Goal: Transaction & Acquisition: Purchase product/service

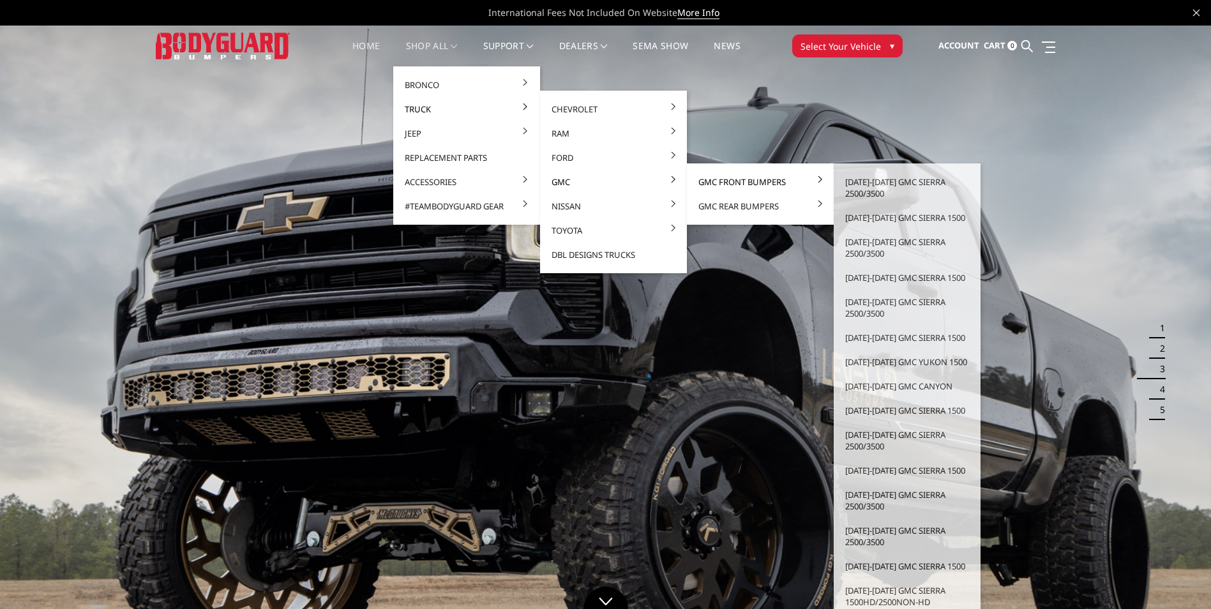
click at [721, 184] on link "GMC Front Bumpers" at bounding box center [760, 182] width 137 height 24
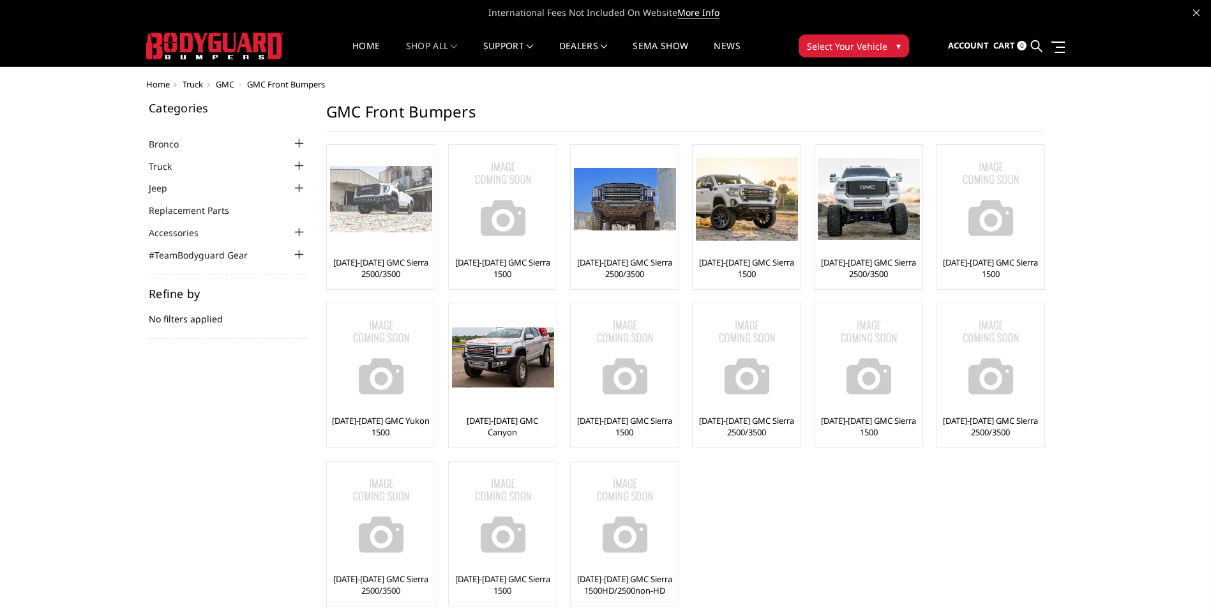
click at [396, 272] on link "[DATE]-[DATE] GMC Sierra 2500/3500" at bounding box center [381, 268] width 102 height 23
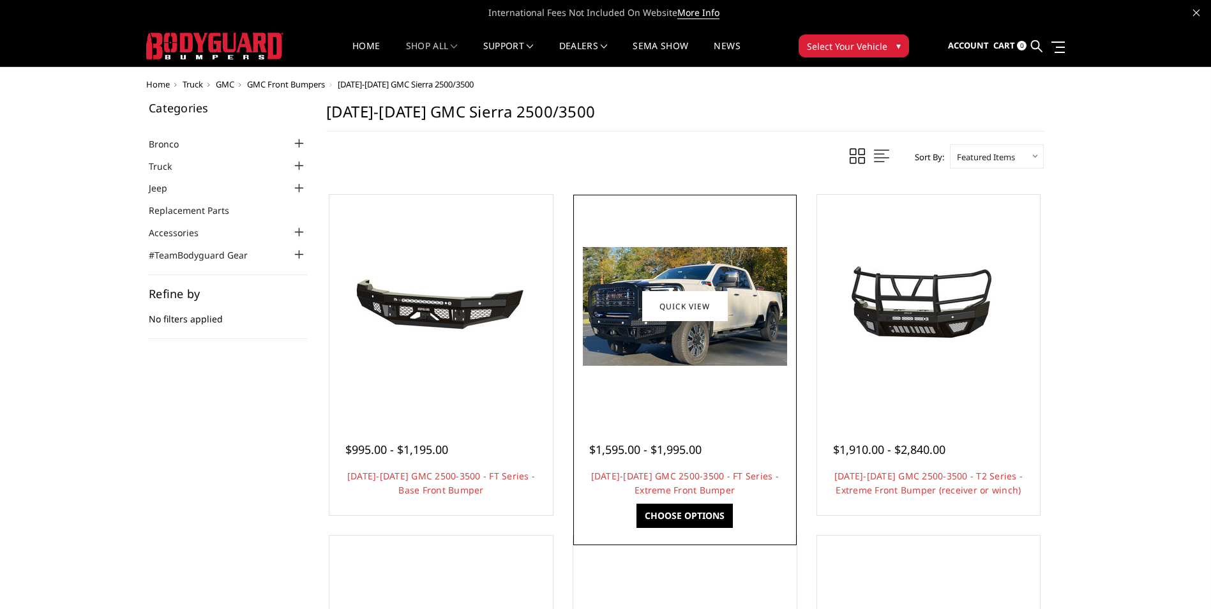
click at [691, 482] on h4 "2024-2025 GMC 2500-3500 - FT Series - Extreme Front Bumper" at bounding box center [685, 483] width 192 height 28
click at [688, 522] on link "Choose Options" at bounding box center [685, 516] width 96 height 24
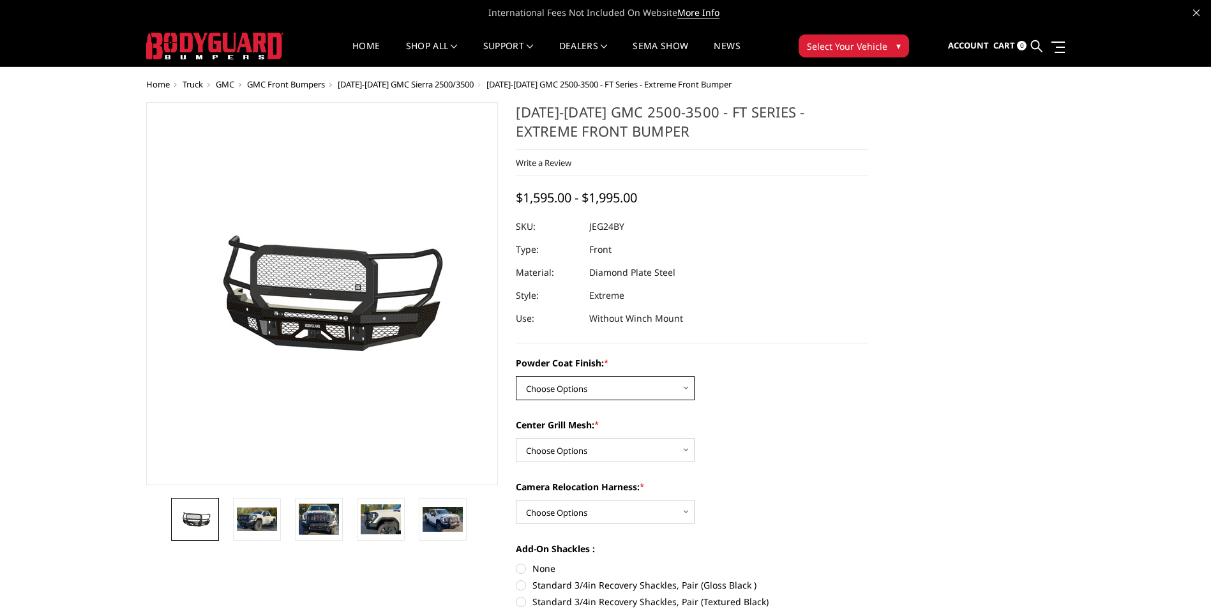
click at [591, 387] on select "Choose Options Bare Metal Gloss Black Powder Coat Textured Black Powder Coat" at bounding box center [605, 388] width 179 height 24
select select "3286"
click at [516, 376] on select "Choose Options Bare Metal Gloss Black Powder Coat Textured Black Powder Coat" at bounding box center [605, 388] width 179 height 24
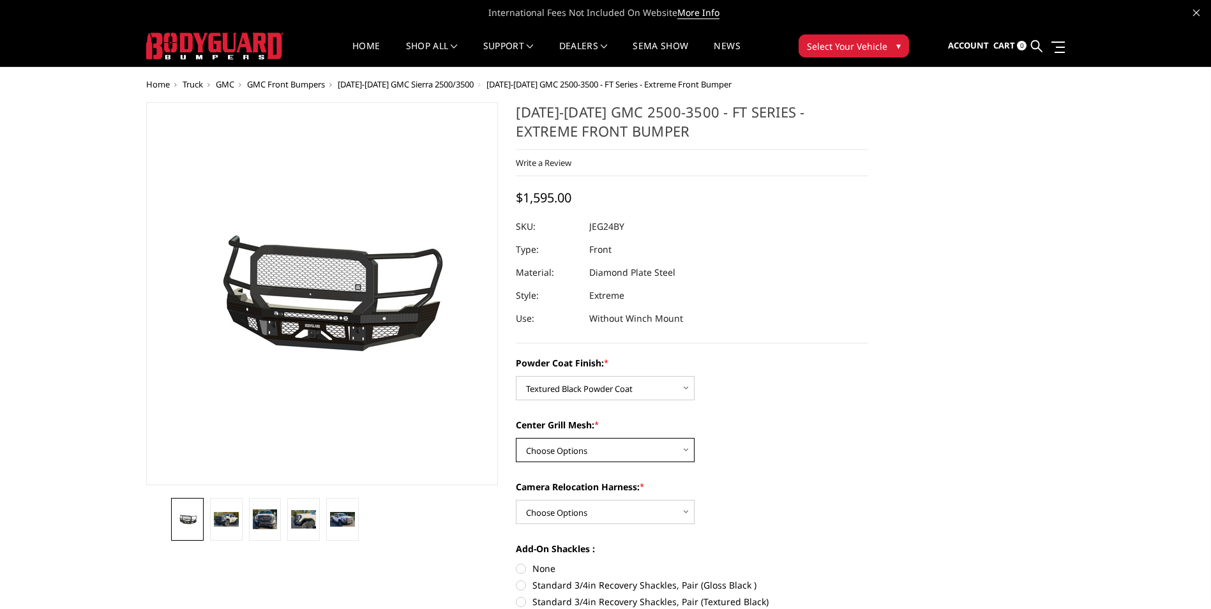
click at [585, 451] on select "Choose Options WITH Expanded Metal in Center Grill WITHOUT Expanded Metal in Ce…" at bounding box center [605, 450] width 179 height 24
select select "3287"
click at [516, 438] on select "Choose Options WITH Expanded Metal in Center Grill WITHOUT Expanded Metal in Ce…" at bounding box center [605, 450] width 179 height 24
click at [583, 508] on select "Choose Options WITH Camera Relocation Harness WITHOUT Camera Relocation Harness" at bounding box center [605, 512] width 179 height 24
select select "3290"
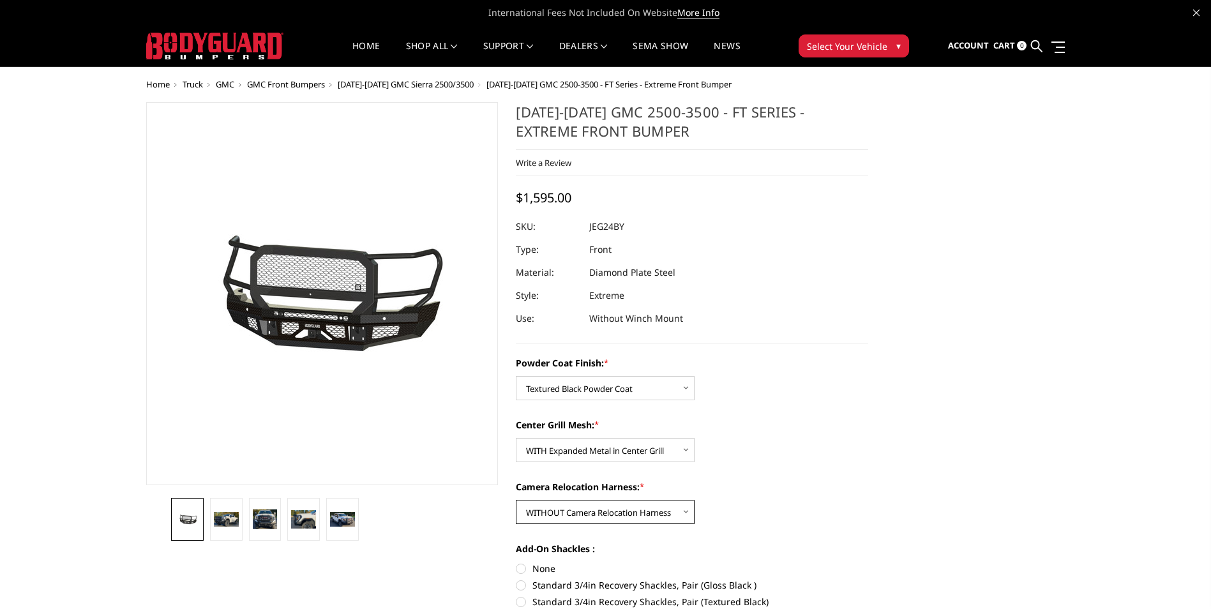
click at [516, 500] on select "Choose Options WITH Camera Relocation Harness WITHOUT Camera Relocation Harness" at bounding box center [605, 512] width 179 height 24
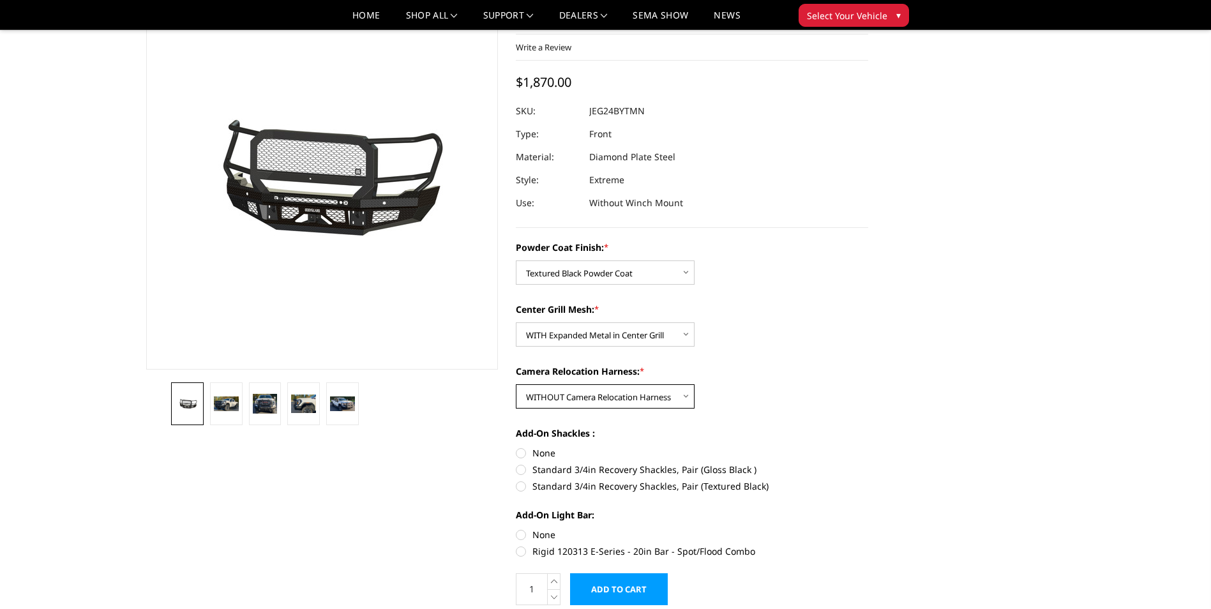
scroll to position [128, 0]
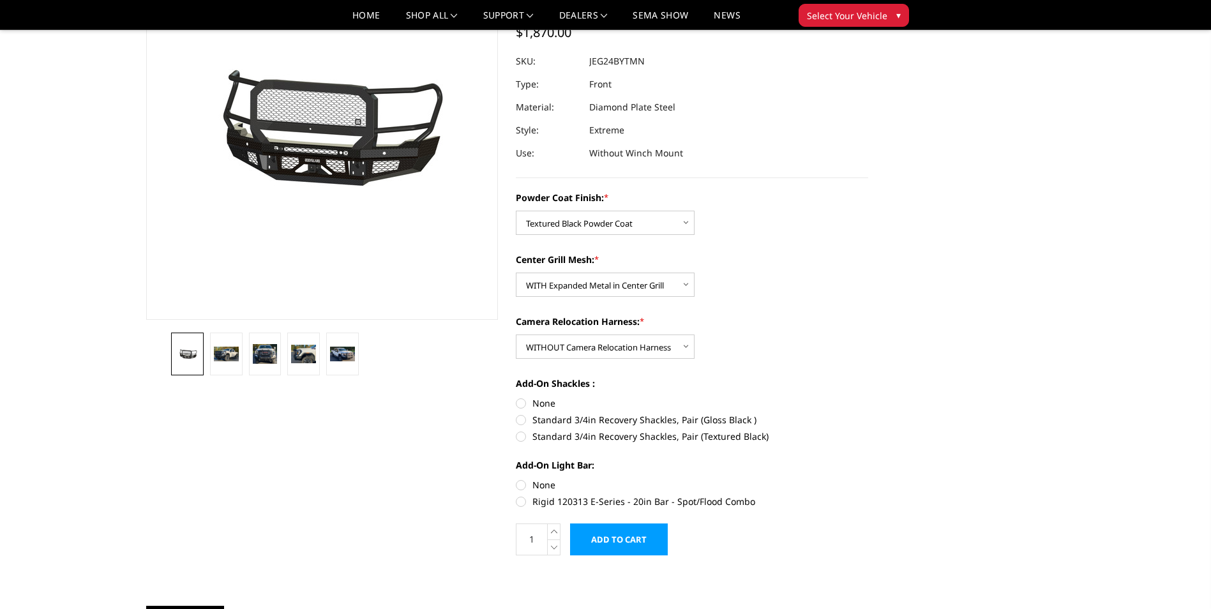
click at [522, 501] on label "Rigid 120313 E-Series - 20in Bar - Spot/Flood Combo" at bounding box center [692, 501] width 352 height 13
click at [868, 479] on input "Rigid 120313 E-Series - 20in Bar - Spot/Flood Combo" at bounding box center [868, 478] width 1 height 1
radio input "true"
click at [522, 489] on label "None" at bounding box center [692, 484] width 352 height 13
click at [516, 479] on input "None" at bounding box center [516, 478] width 1 height 1
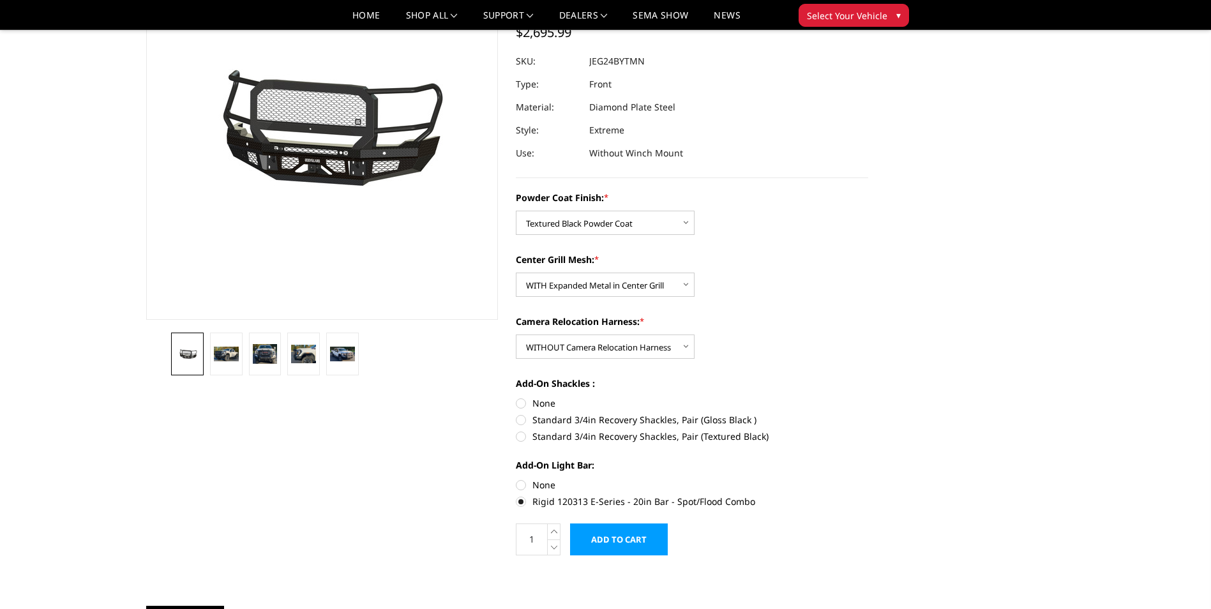
radio input "true"
click at [523, 441] on label "Standard 3/4in Recovery Shackles, Pair (Textured Black)" at bounding box center [692, 436] width 352 height 13
click at [868, 414] on input "Standard 3/4in Recovery Shackles, Pair (Textured Black)" at bounding box center [868, 413] width 1 height 1
radio input "true"
click at [520, 420] on label "Standard 3/4in Recovery Shackles, Pair (Gloss Black )" at bounding box center [692, 419] width 352 height 13
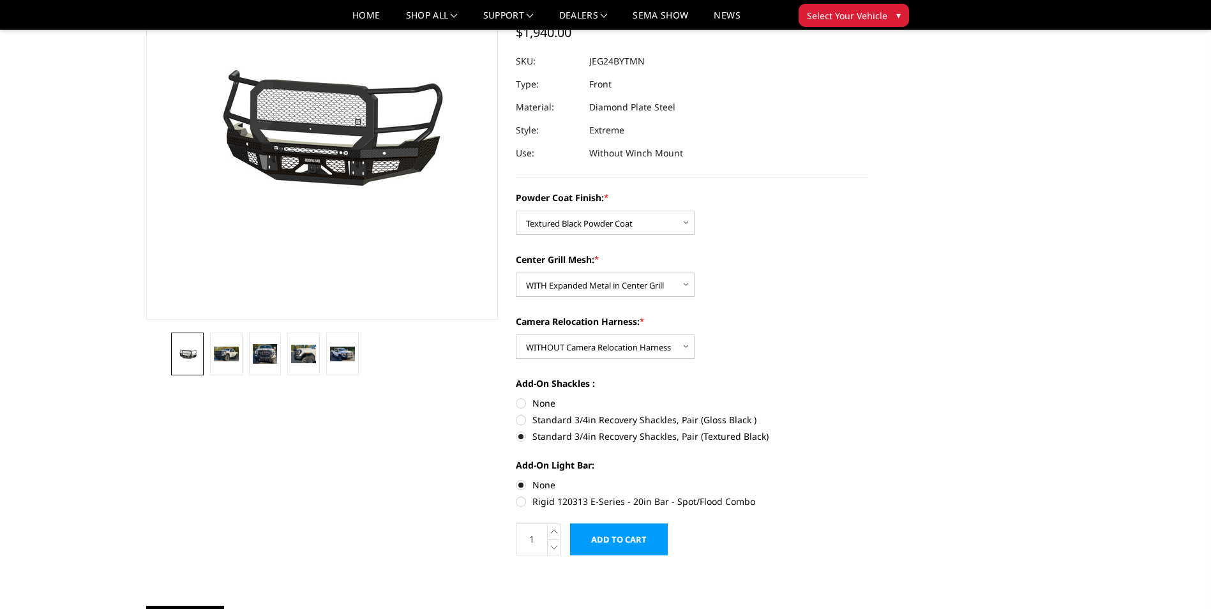
click at [868, 397] on input "Standard 3/4in Recovery Shackles, Pair (Gloss Black )" at bounding box center [868, 396] width 1 height 1
radio input "true"
click at [520, 404] on label "None" at bounding box center [692, 402] width 352 height 13
click at [516, 397] on input "None" at bounding box center [516, 396] width 1 height 1
radio input "true"
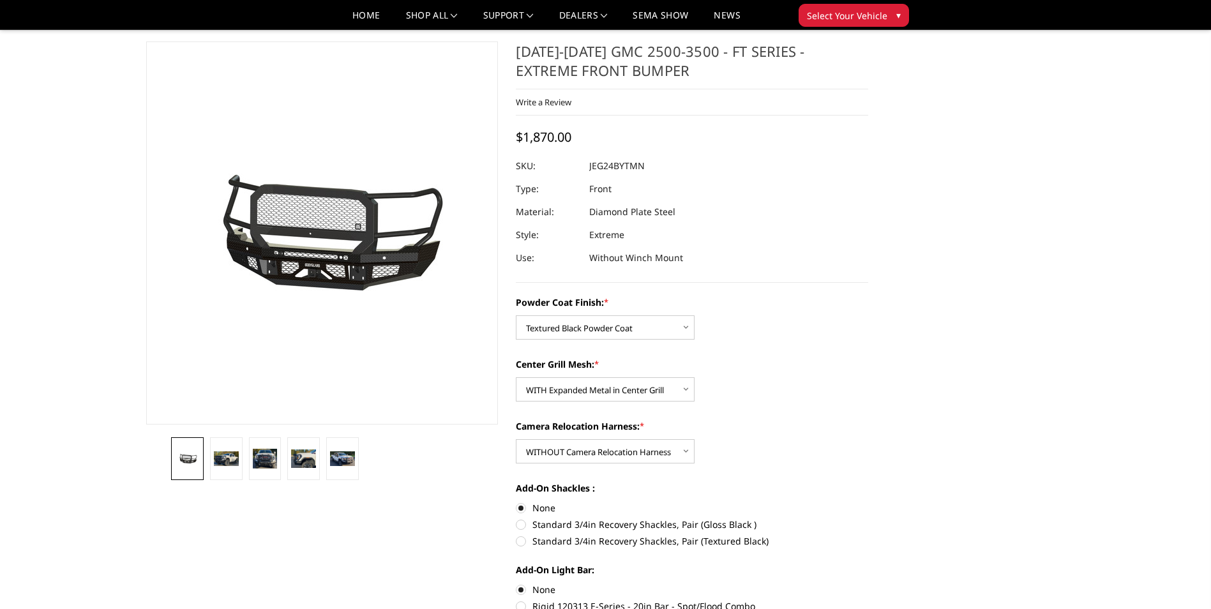
scroll to position [0, 0]
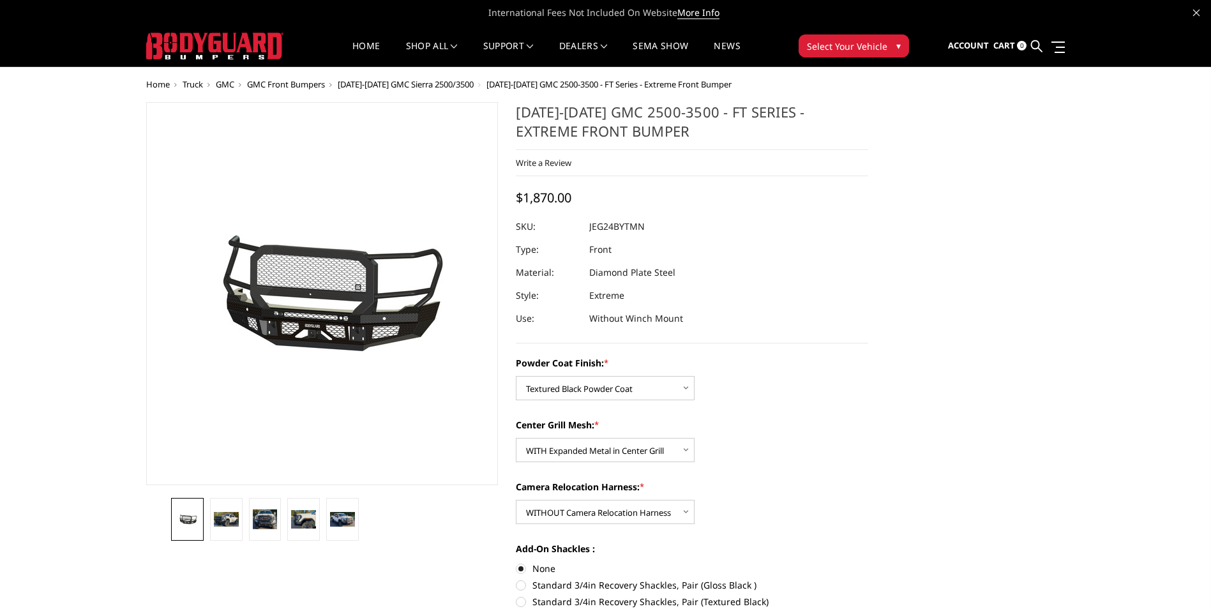
click at [642, 400] on div "Powder Coat Finish: * Choose Options Bare Metal Gloss Black Powder Coat Texture…" at bounding box center [692, 513] width 352 height 315
click at [641, 393] on select "Choose Options Bare Metal Gloss Black Powder Coat Textured Black Powder Coat" at bounding box center [605, 388] width 179 height 24
click at [516, 376] on select "Choose Options Bare Metal Gloss Black Powder Coat Textured Black Powder Coat" at bounding box center [605, 388] width 179 height 24
click at [617, 396] on select "Choose Options Bare Metal Gloss Black Powder Coat Textured Black Powder Coat" at bounding box center [605, 388] width 179 height 24
select select "3286"
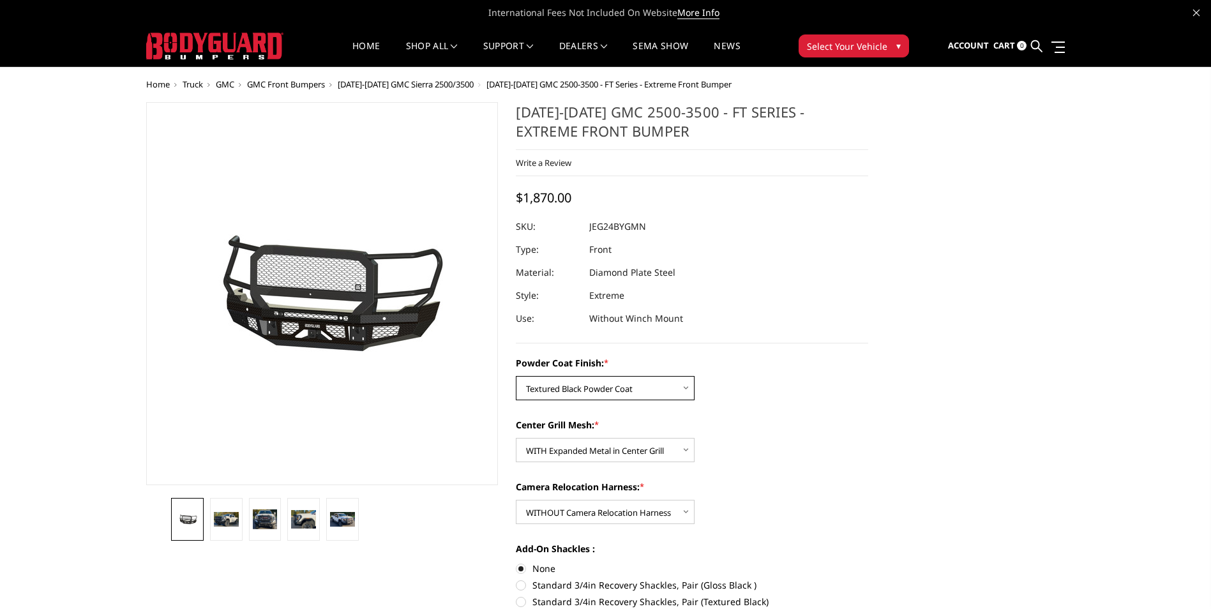
click at [516, 376] on select "Choose Options Bare Metal Gloss Black Powder Coat Textured Black Powder Coat" at bounding box center [605, 388] width 179 height 24
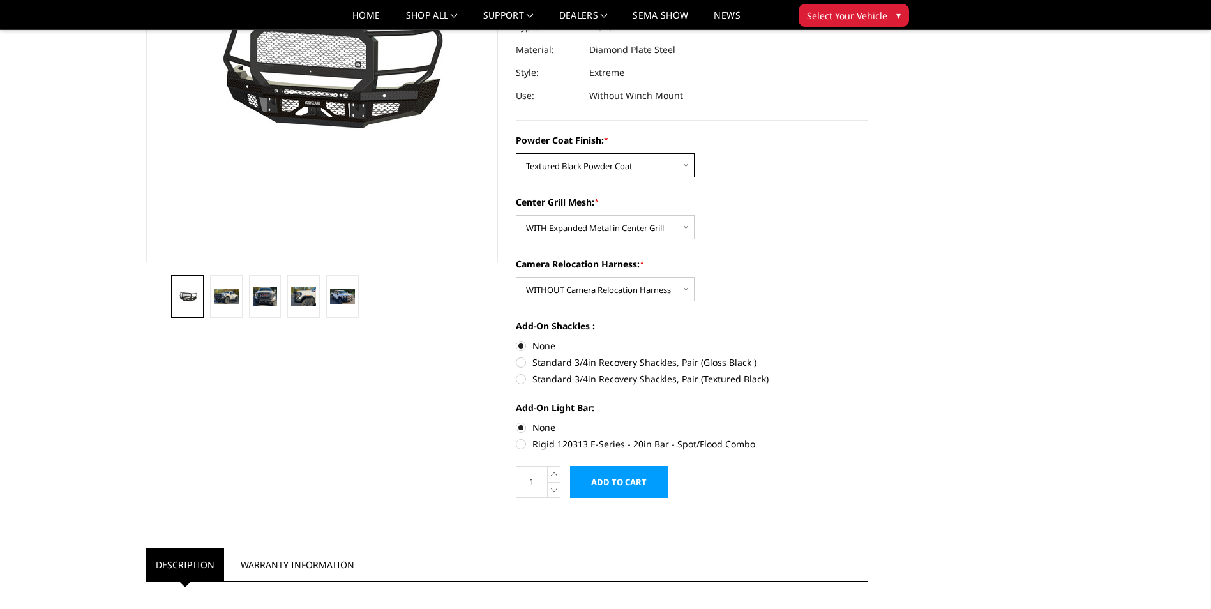
scroll to position [192, 0]
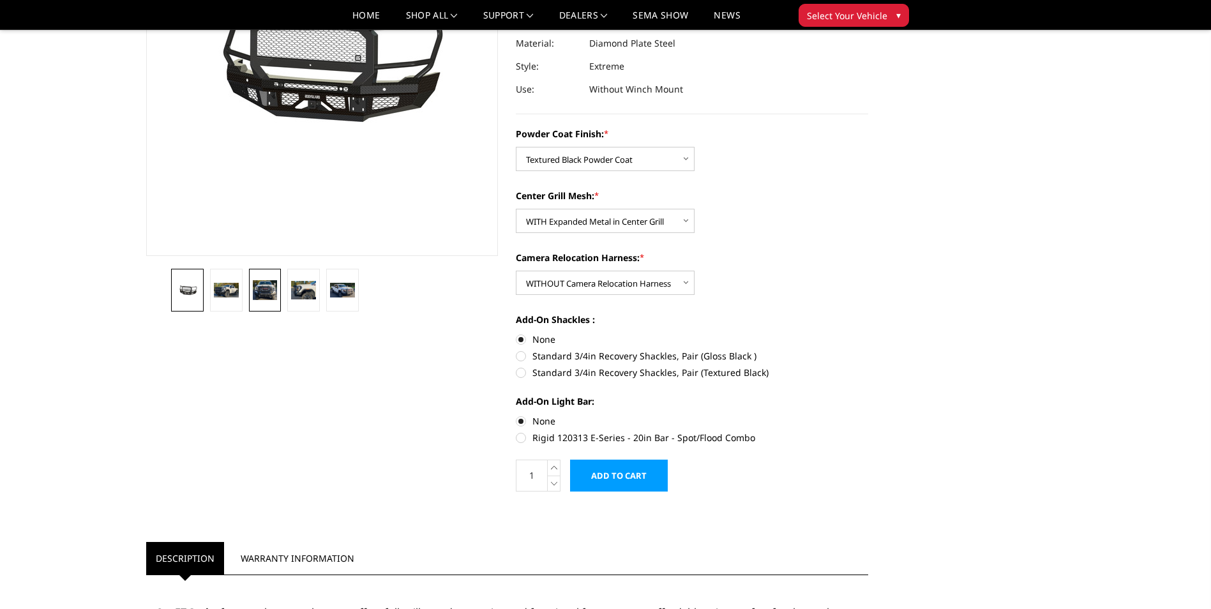
click at [267, 296] on img at bounding box center [265, 289] width 25 height 19
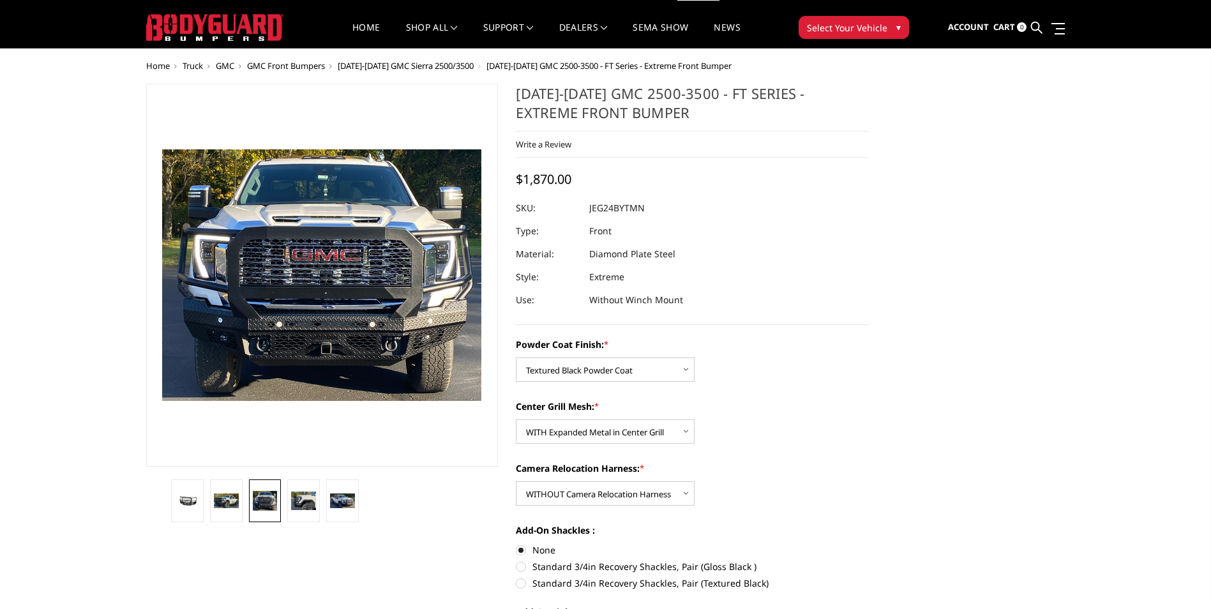
scroll to position [13, 0]
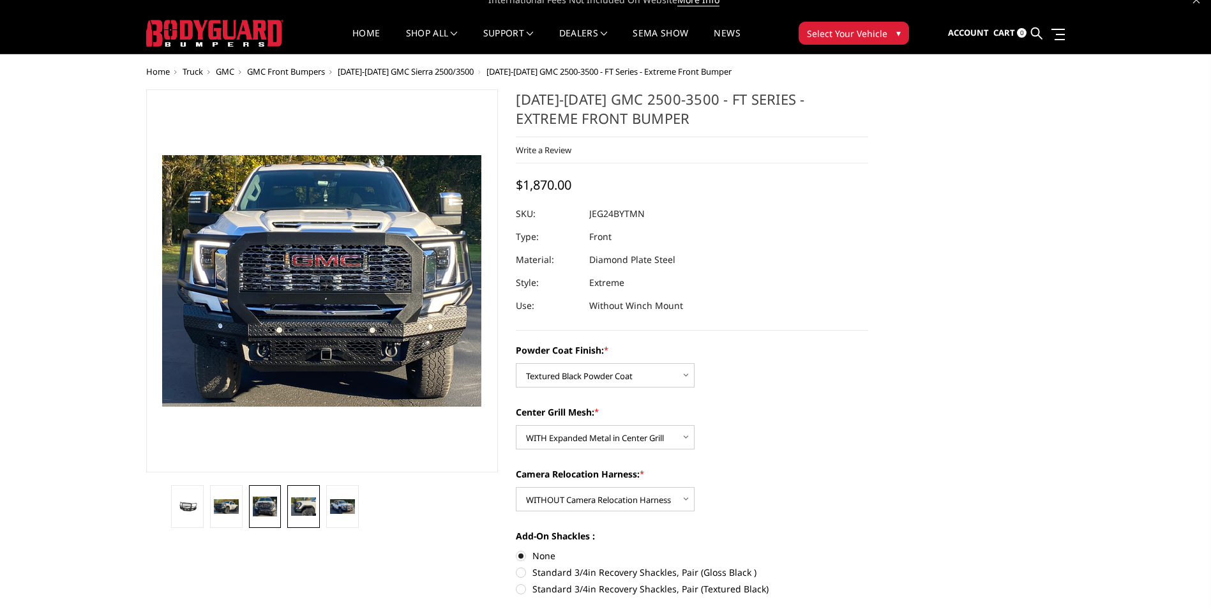
click at [304, 509] on img at bounding box center [303, 506] width 25 height 18
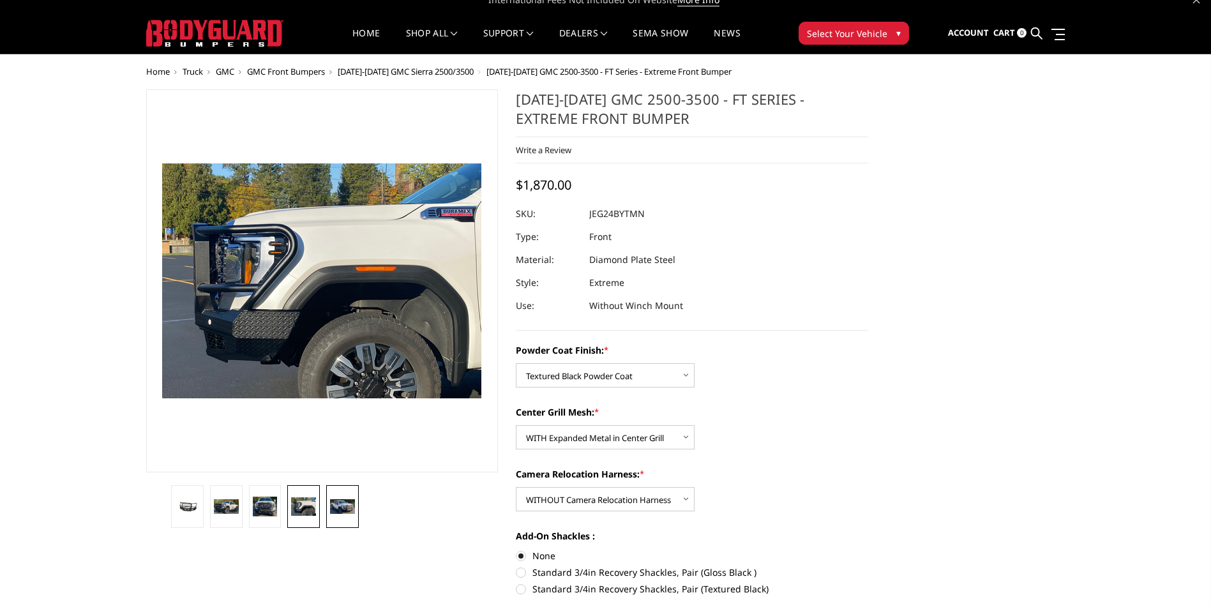
click at [351, 509] on img at bounding box center [342, 506] width 25 height 15
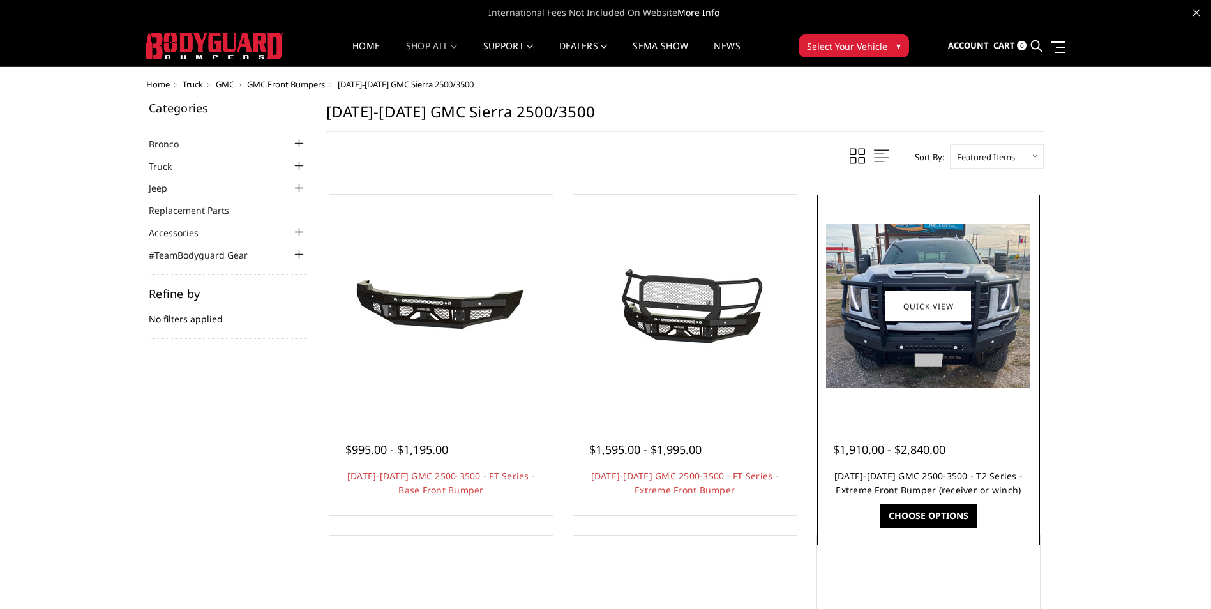
click at [900, 480] on link "2024-2025 GMC 2500-3500 - T2 Series - Extreme Front Bumper (receiver or winch)" at bounding box center [928, 483] width 188 height 26
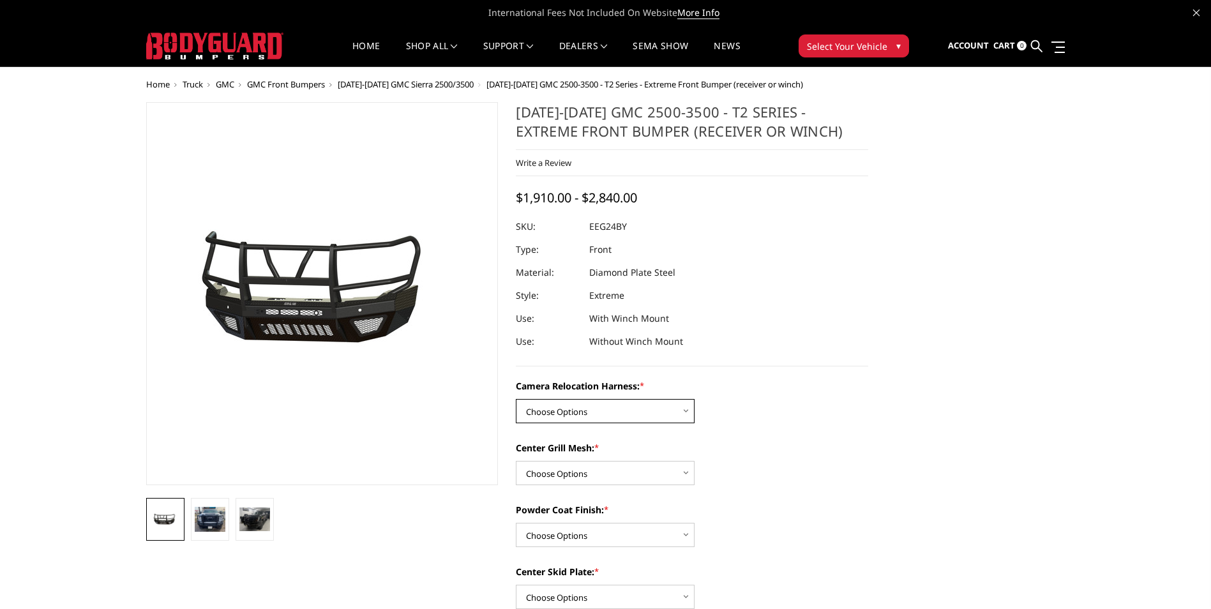
click at [646, 410] on select "Choose Options Without camera harness With camera harness" at bounding box center [605, 411] width 179 height 24
select select "3743"
click at [516, 399] on select "Choose Options Without camera harness With camera harness" at bounding box center [605, 411] width 179 height 24
click at [624, 474] on select "Choose Options Without expanded metal With expanded metal" at bounding box center [605, 473] width 179 height 24
select select "3740"
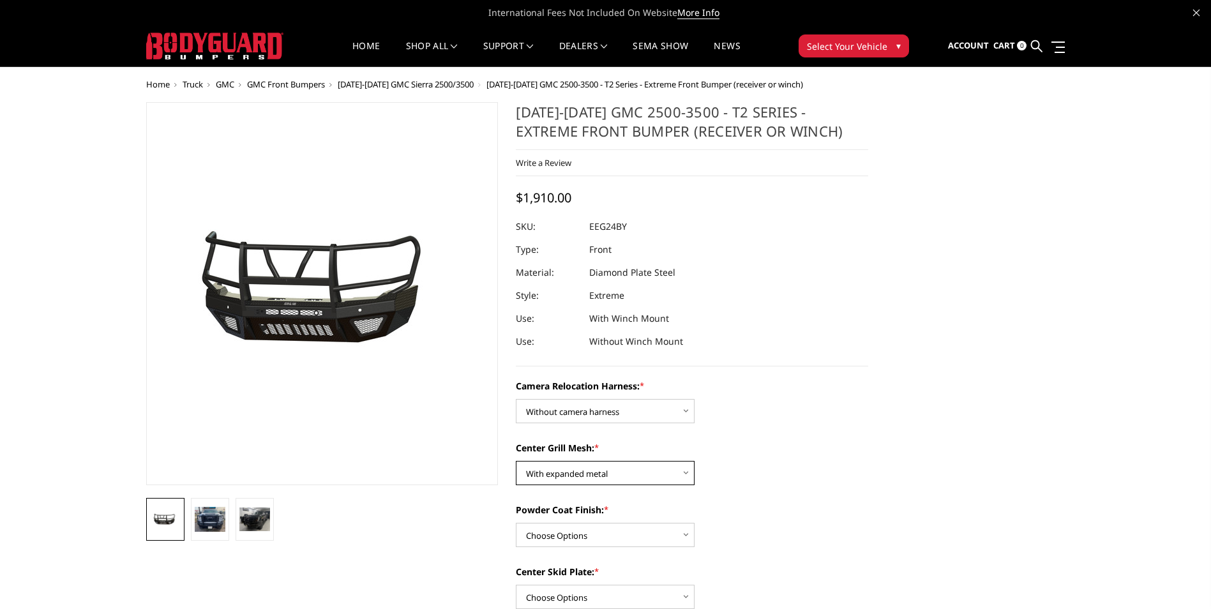
click at [516, 461] on select "Choose Options Without expanded metal With expanded metal" at bounding box center [605, 473] width 179 height 24
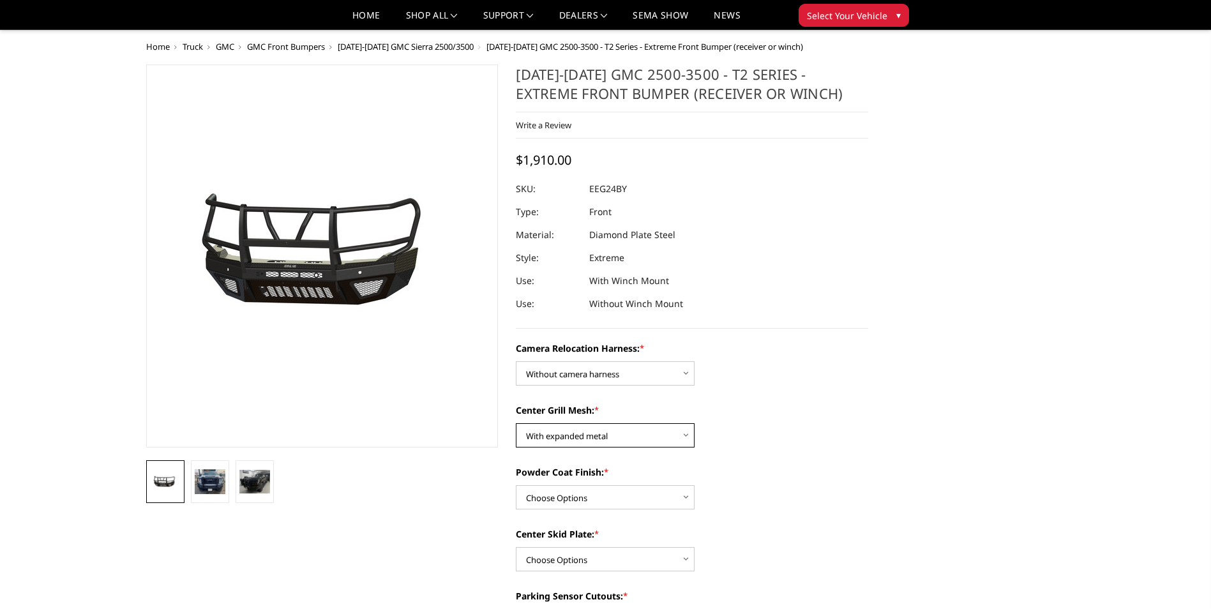
scroll to position [128, 0]
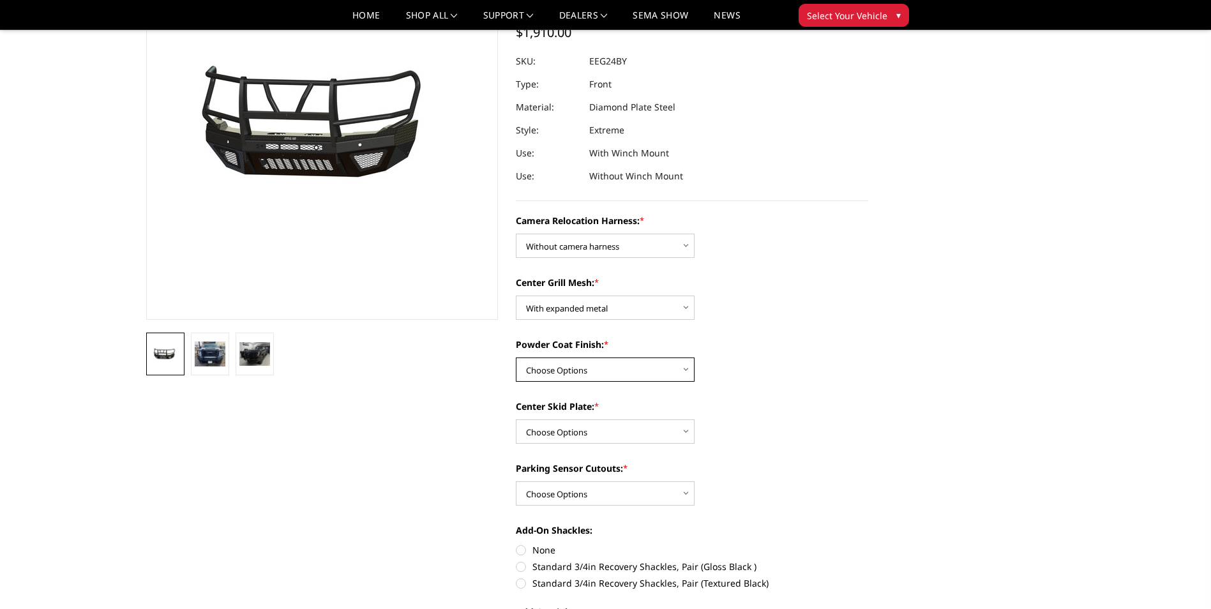
click at [652, 373] on select "Choose Options Textured Black Powder Coat Gloss Black Powder Coat Bare Metal" at bounding box center [605, 370] width 179 height 24
select select "3739"
click at [516, 358] on select "Choose Options Textured Black Powder Coat Gloss Black Powder Coat Bare Metal" at bounding box center [605, 370] width 179 height 24
click at [642, 436] on select "Choose Options Winch Mount Skid Plate Standard Skid Plate (included) 2" Receive…" at bounding box center [605, 431] width 179 height 24
select select "3735"
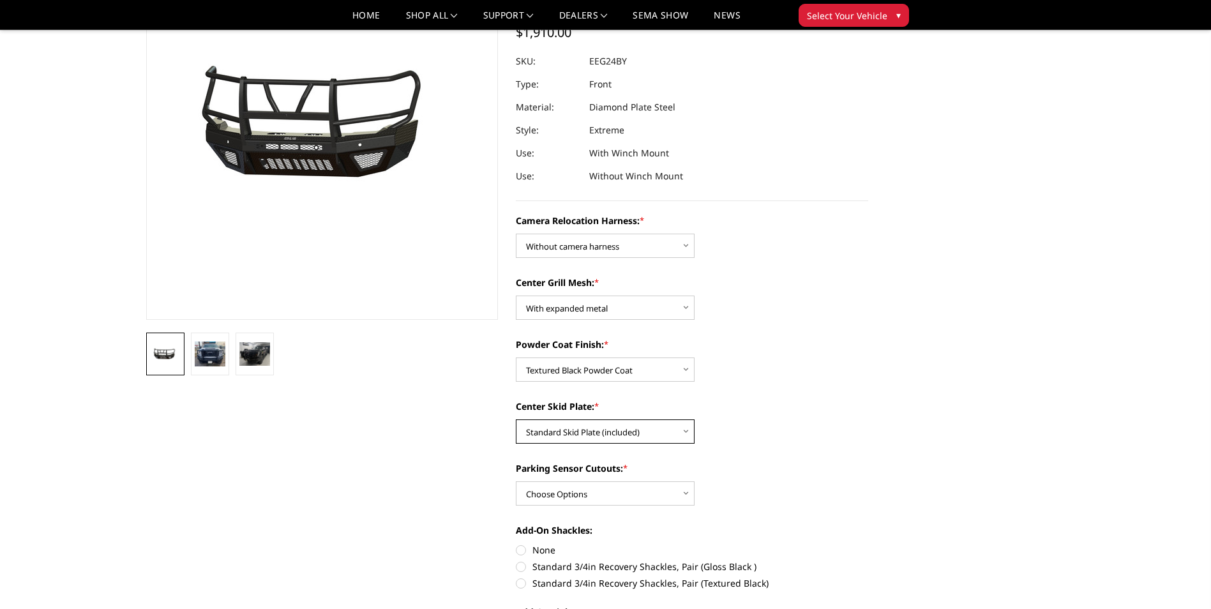
click at [516, 419] on select "Choose Options Winch Mount Skid Plate Standard Skid Plate (included) 2" Receive…" at bounding box center [605, 431] width 179 height 24
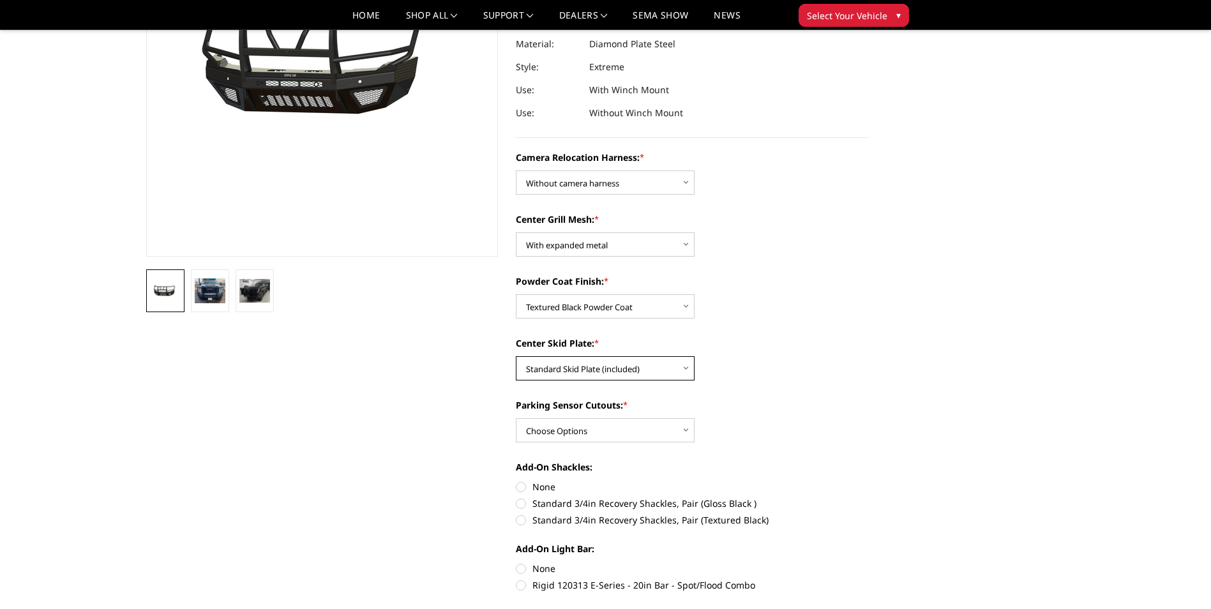
scroll to position [192, 0]
click at [636, 430] on select "Choose Options Yes - With Parking Sensor Cutouts" at bounding box center [605, 430] width 179 height 24
click at [516, 418] on select "Choose Options Yes - With Parking Sensor Cutouts" at bounding box center [605, 430] width 179 height 24
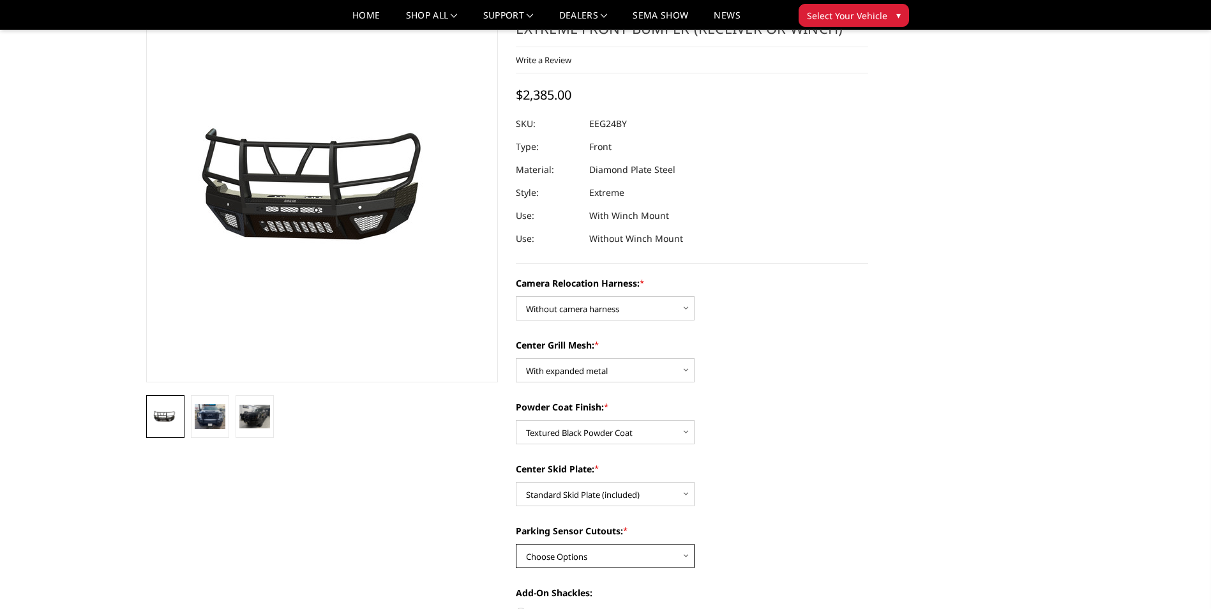
scroll to position [64, 0]
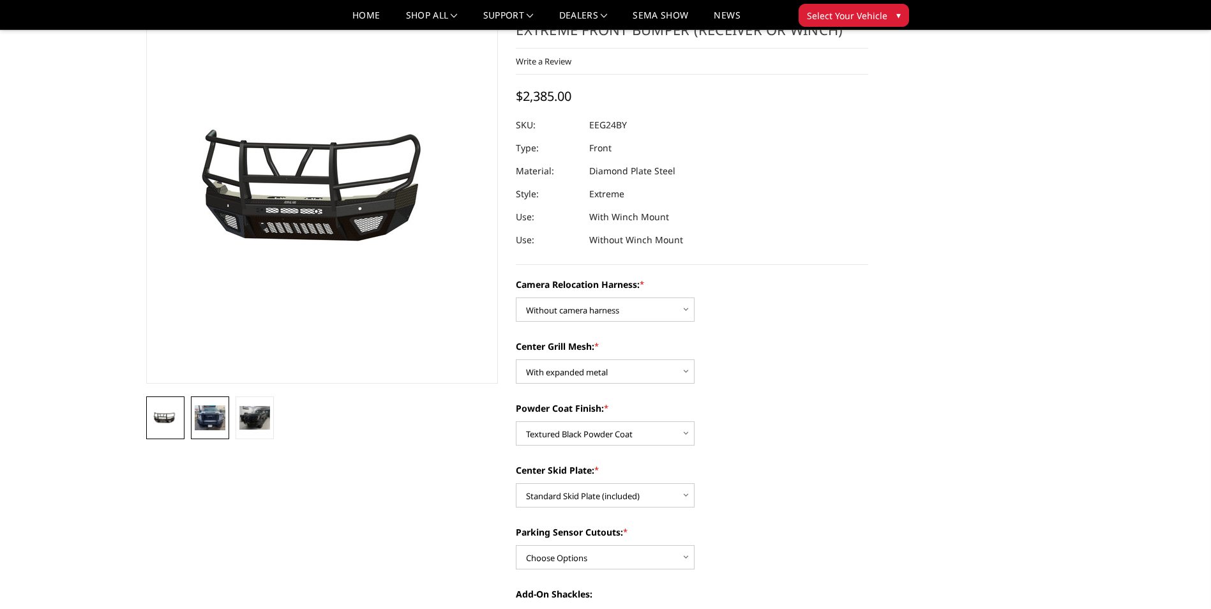
click at [199, 418] on img at bounding box center [210, 417] width 31 height 25
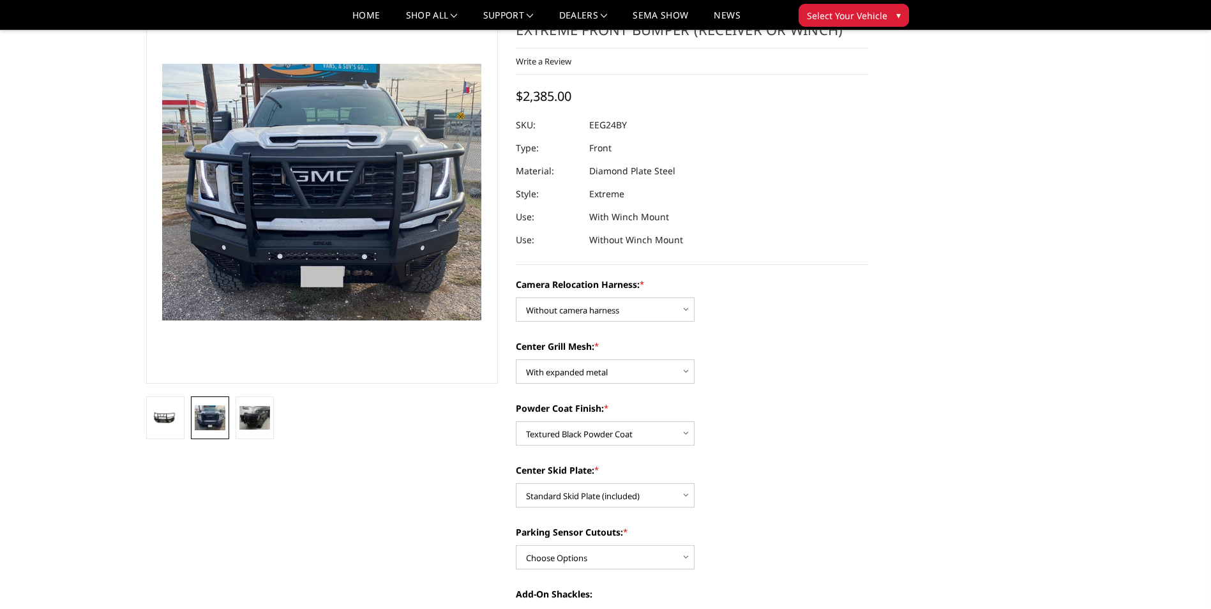
click at [204, 418] on img at bounding box center [210, 417] width 31 height 25
click at [267, 426] on img at bounding box center [254, 418] width 31 height 24
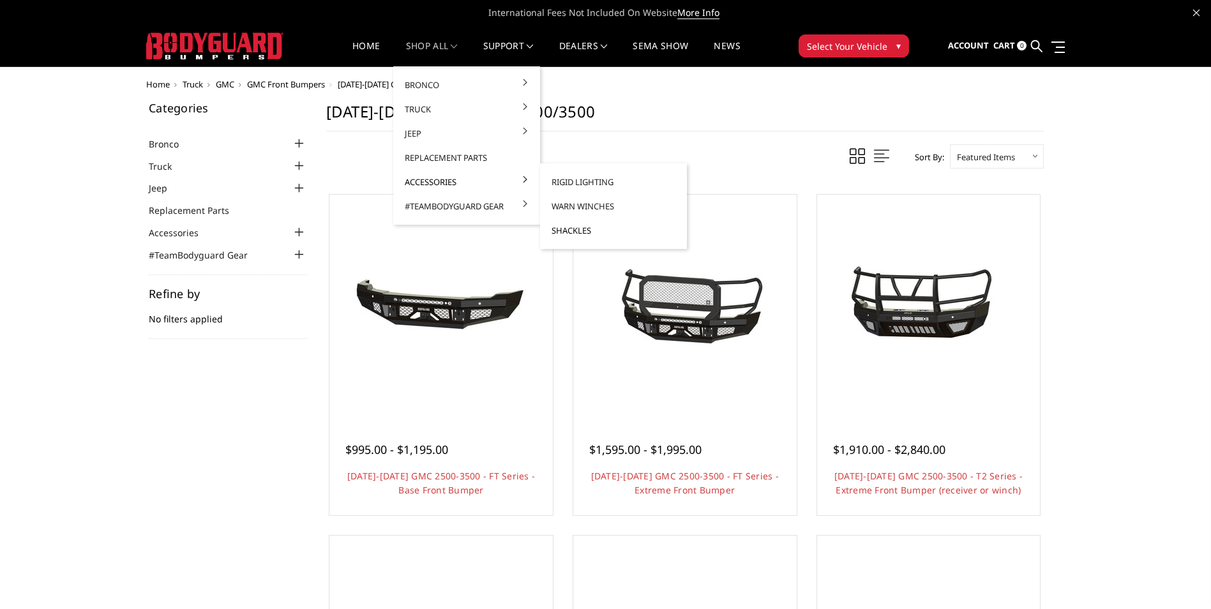
click at [573, 233] on link "Shackles" at bounding box center [613, 230] width 137 height 24
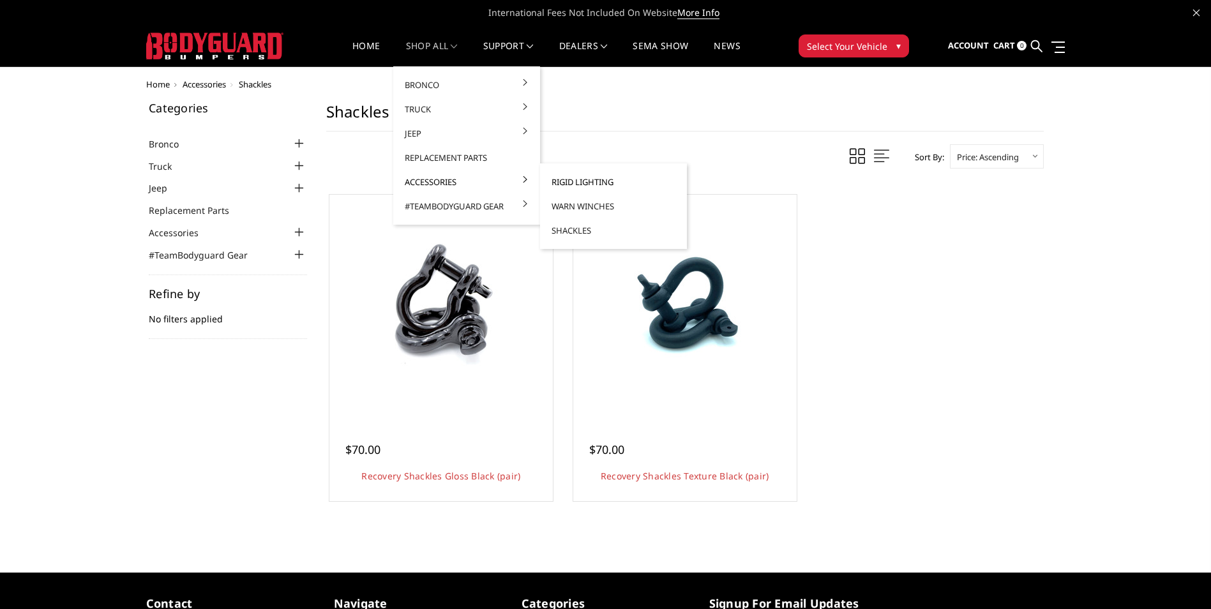
click at [559, 182] on link "Rigid Lighting" at bounding box center [613, 182] width 137 height 24
